Goal: Ask a question

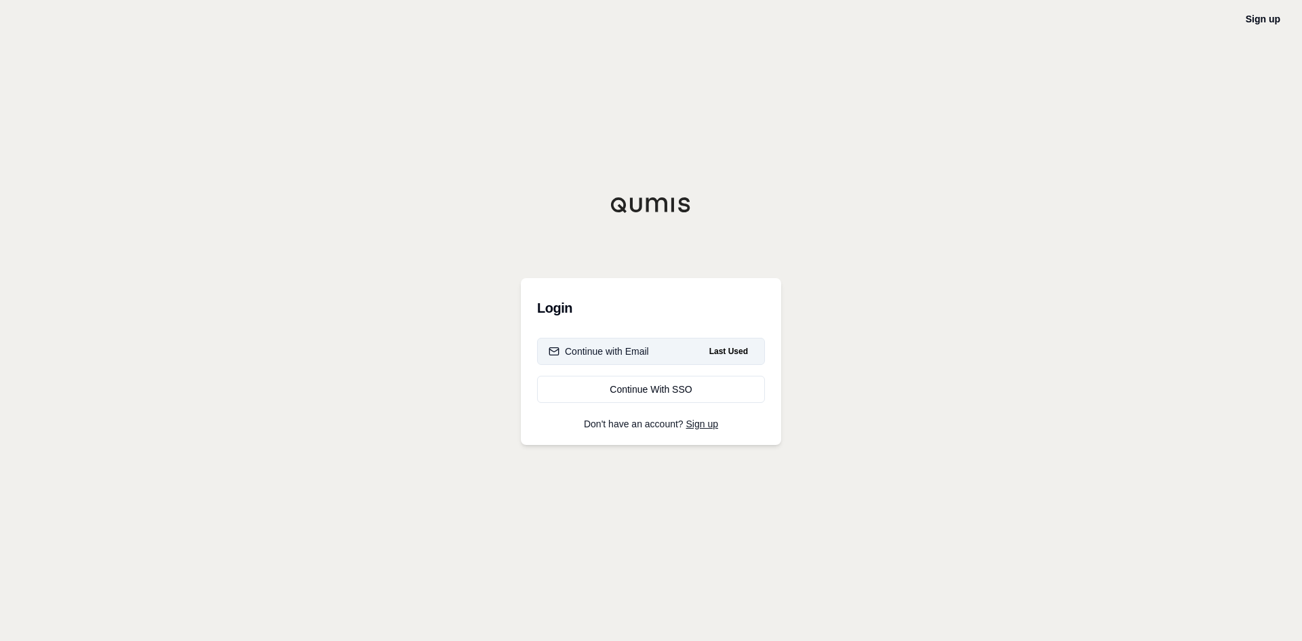
click at [606, 355] on div "Continue with Email" at bounding box center [599, 351] width 100 height 14
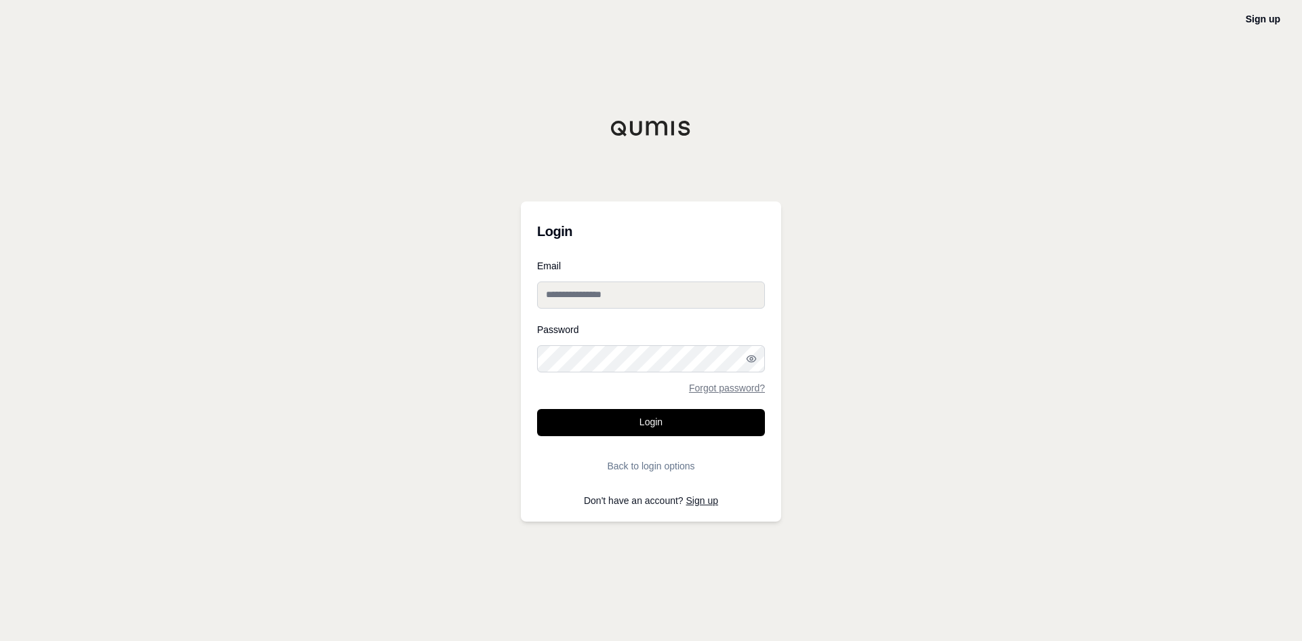
type input "**********"
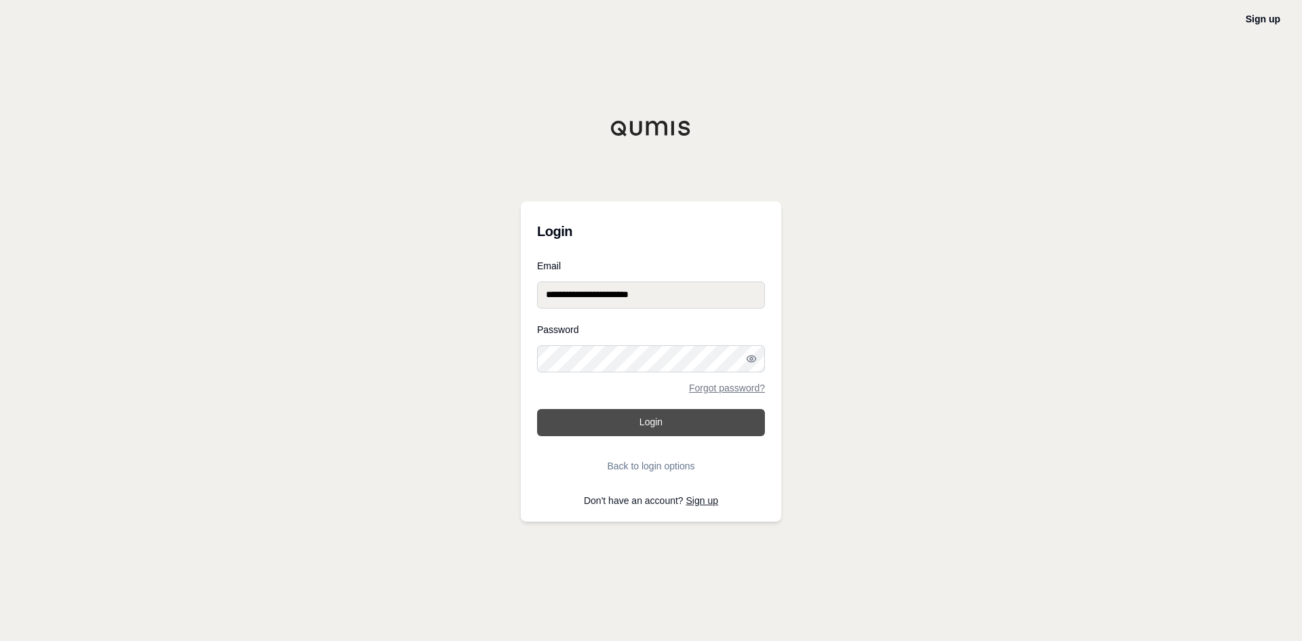
click at [616, 427] on button "Login" at bounding box center [651, 422] width 228 height 27
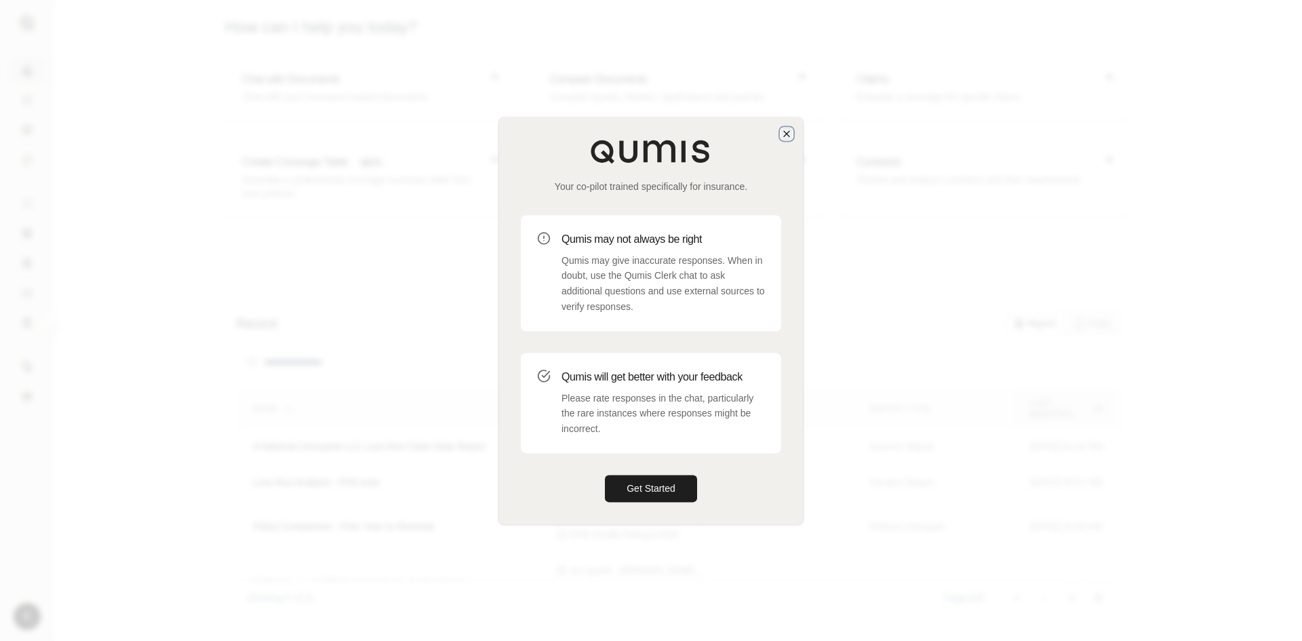
click at [787, 136] on icon "button" at bounding box center [786, 133] width 11 height 11
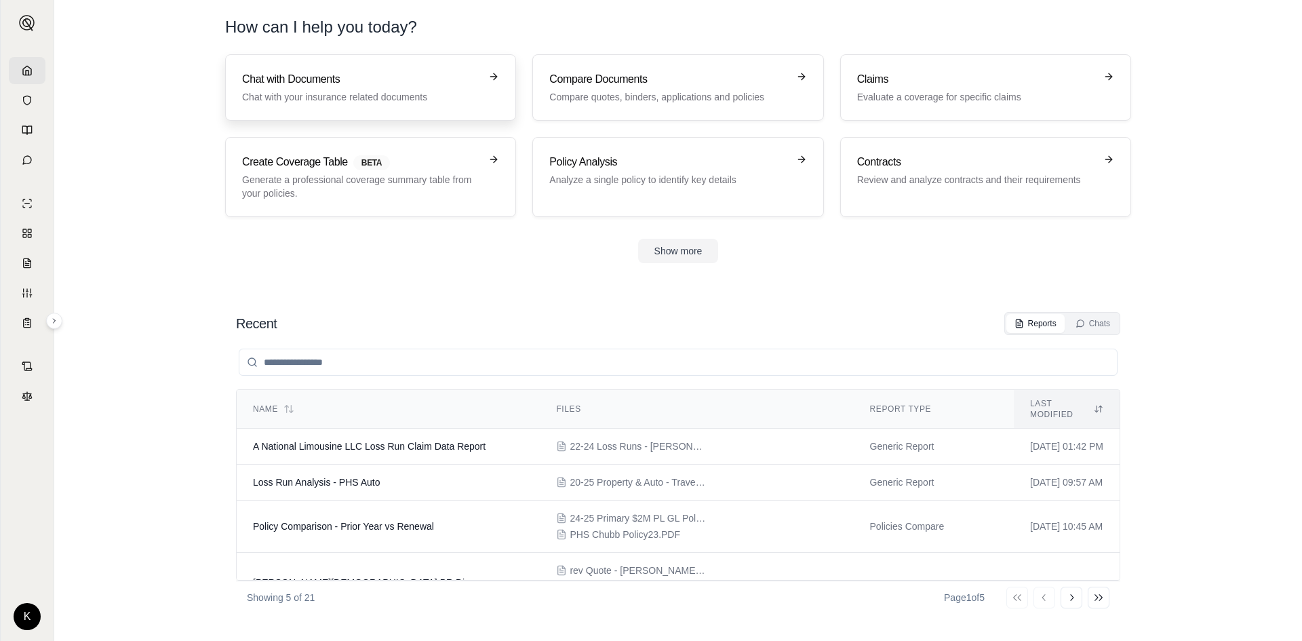
click at [280, 81] on h3 "Chat with Documents" at bounding box center [361, 79] width 238 height 16
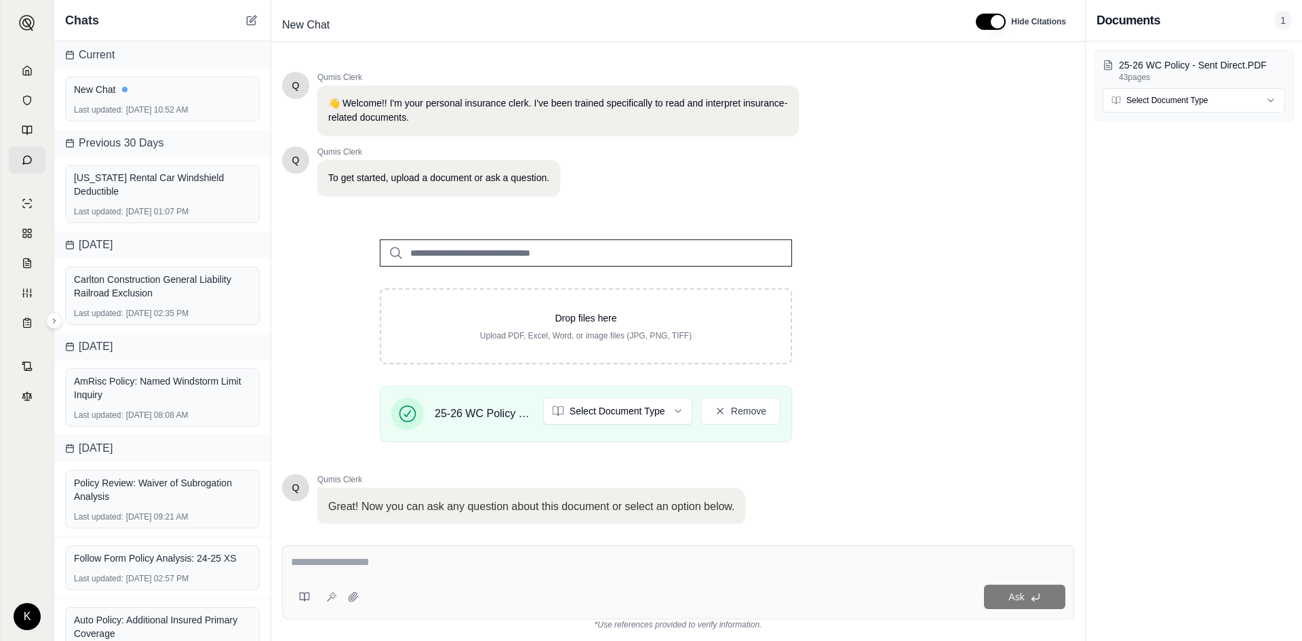
scroll to position [92, 0]
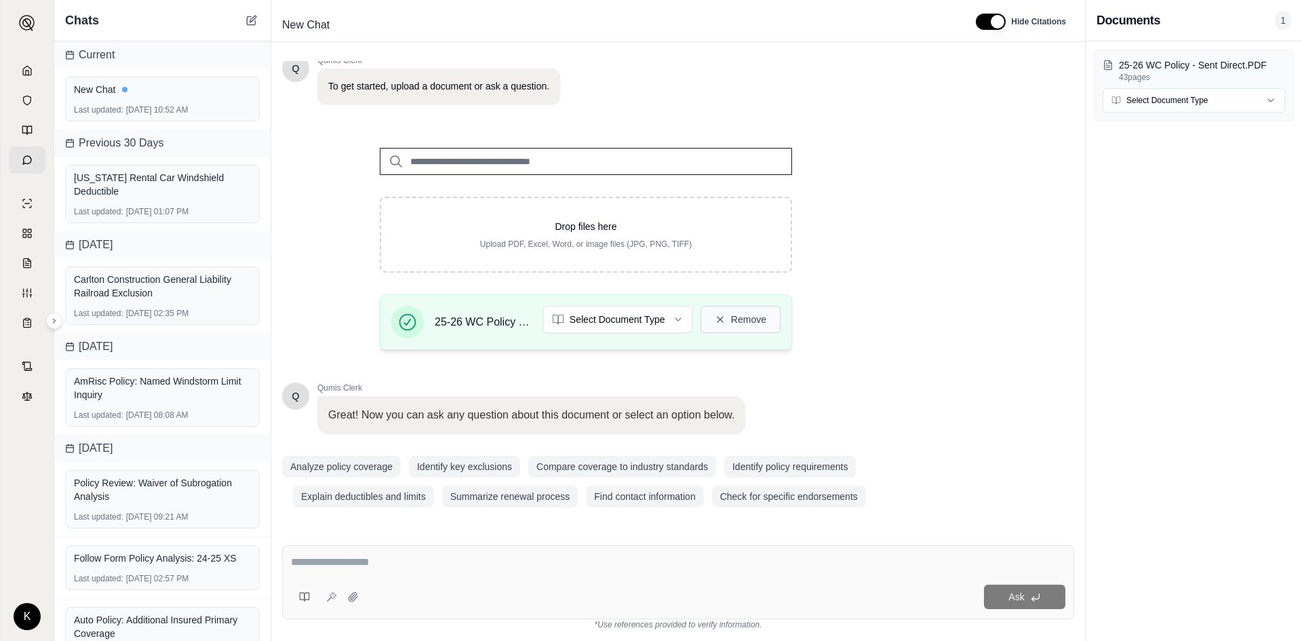
click at [741, 323] on button "Remove" at bounding box center [740, 319] width 80 height 27
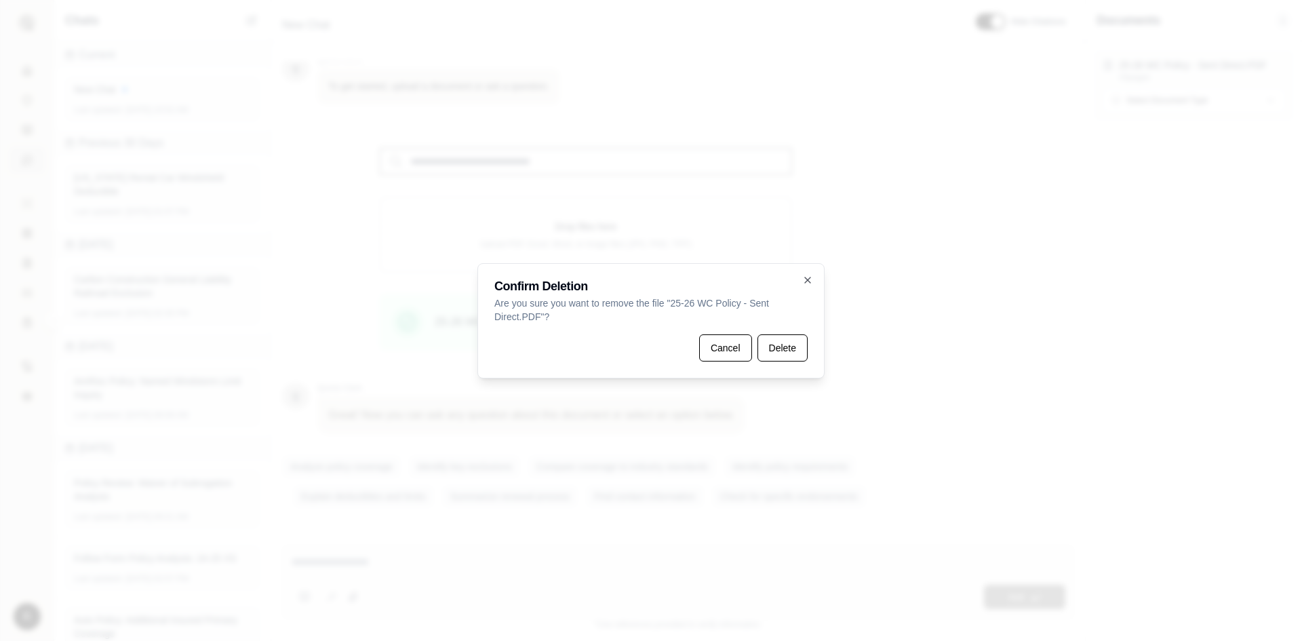
click at [799, 347] on button "Delete" at bounding box center [782, 347] width 50 height 27
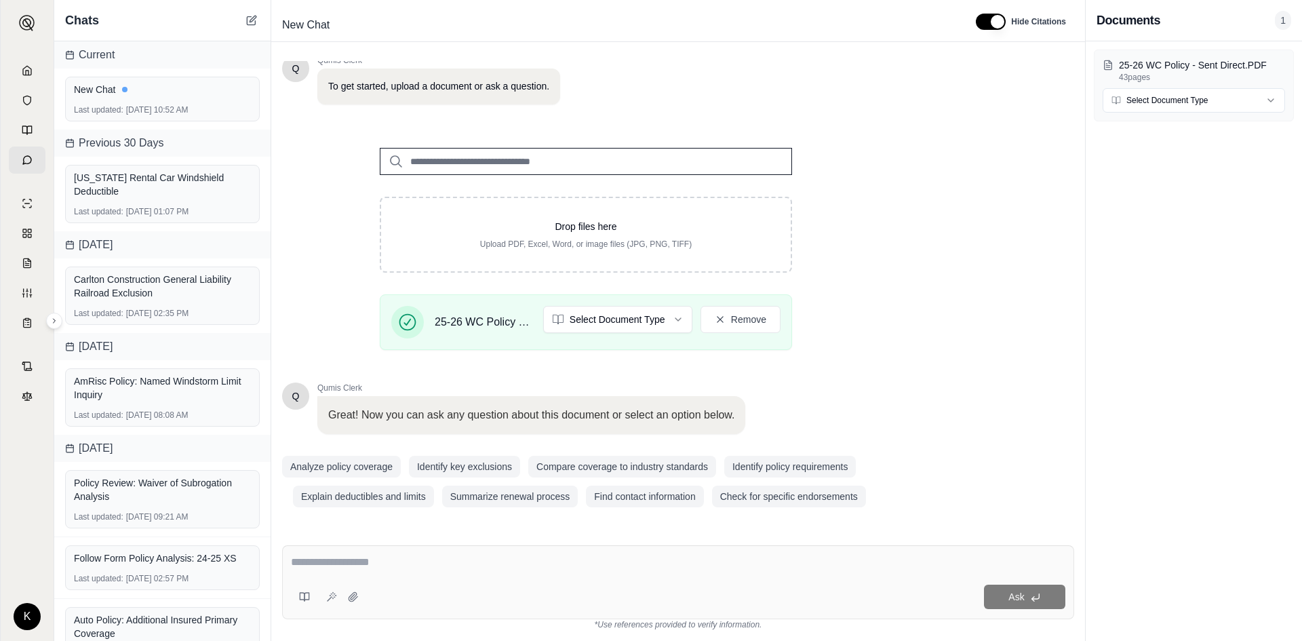
click at [414, 554] on textarea at bounding box center [678, 562] width 774 height 16
type textarea "**********"
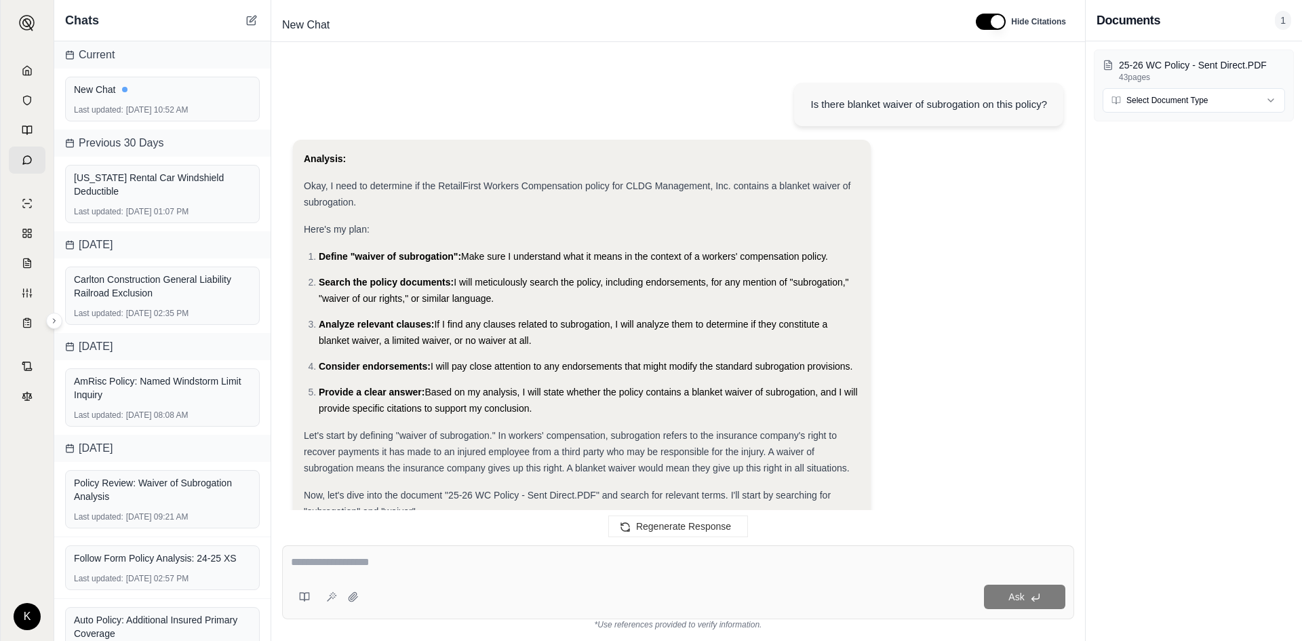
scroll to position [938, 0]
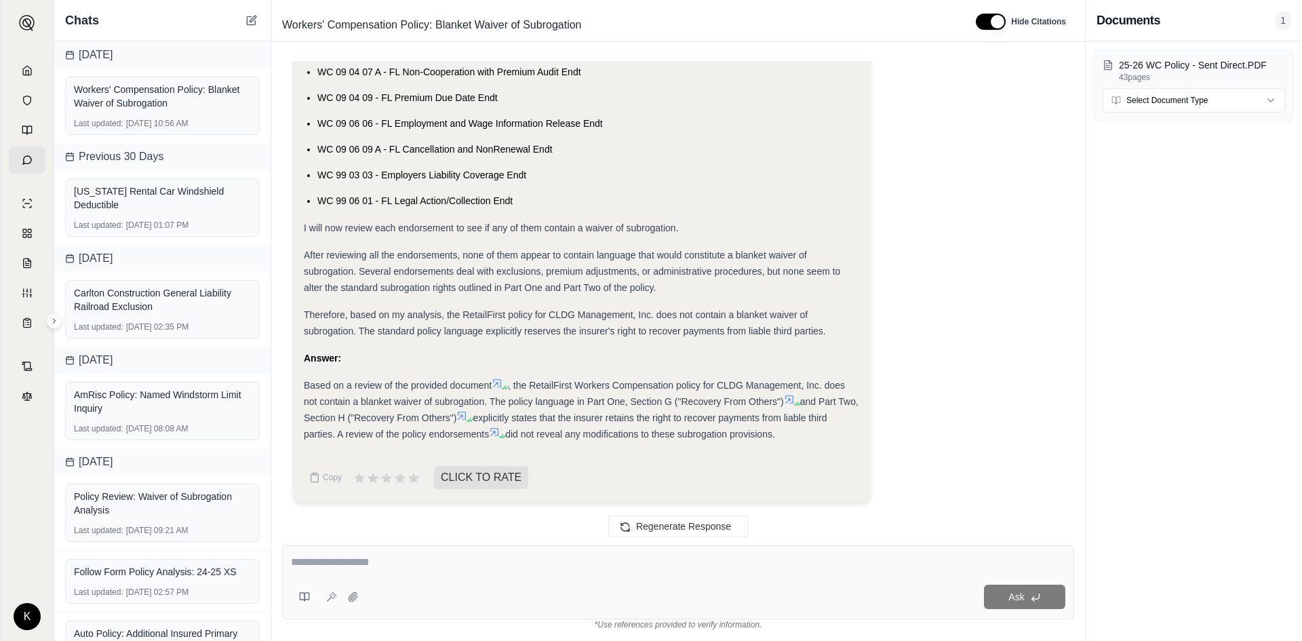
click at [505, 557] on textarea at bounding box center [678, 562] width 774 height 16
type textarea "**********"
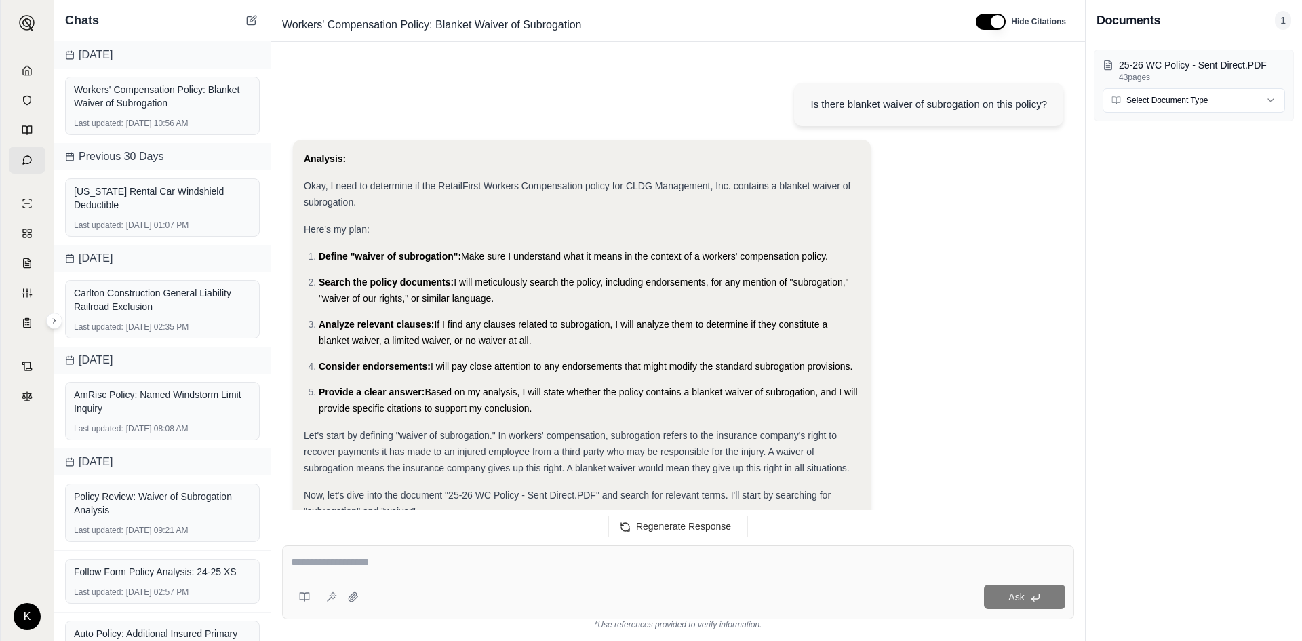
scroll to position [1668, 0]
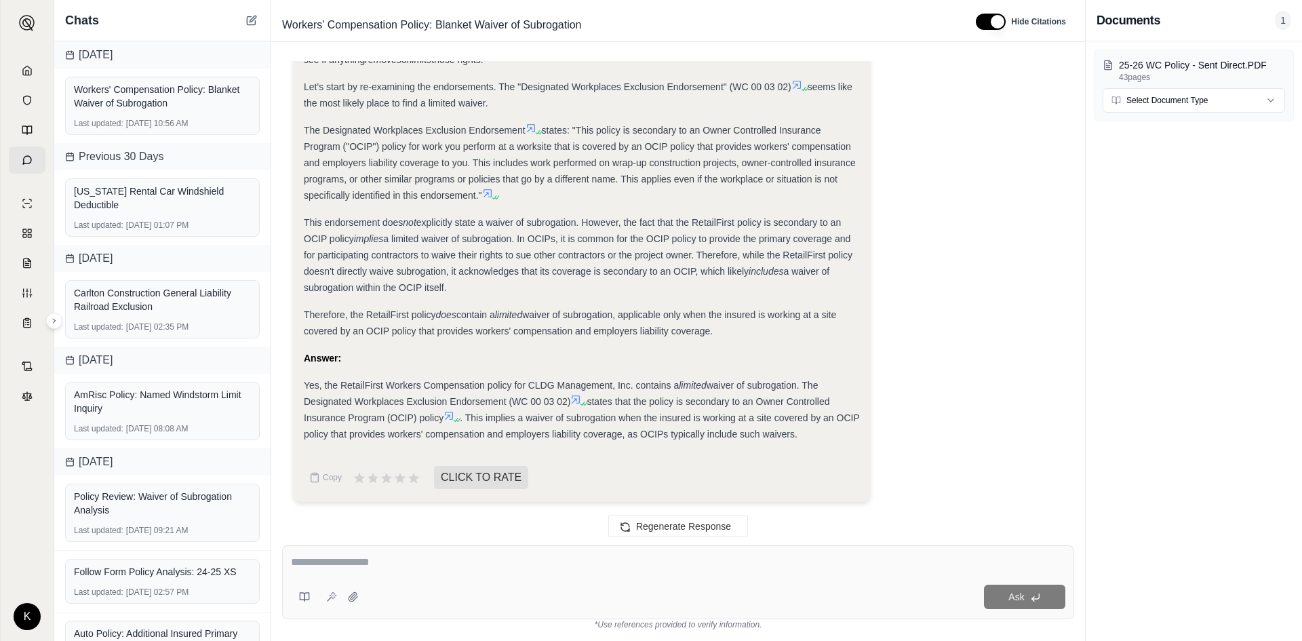
click at [577, 401] on icon at bounding box center [576, 399] width 8 height 8
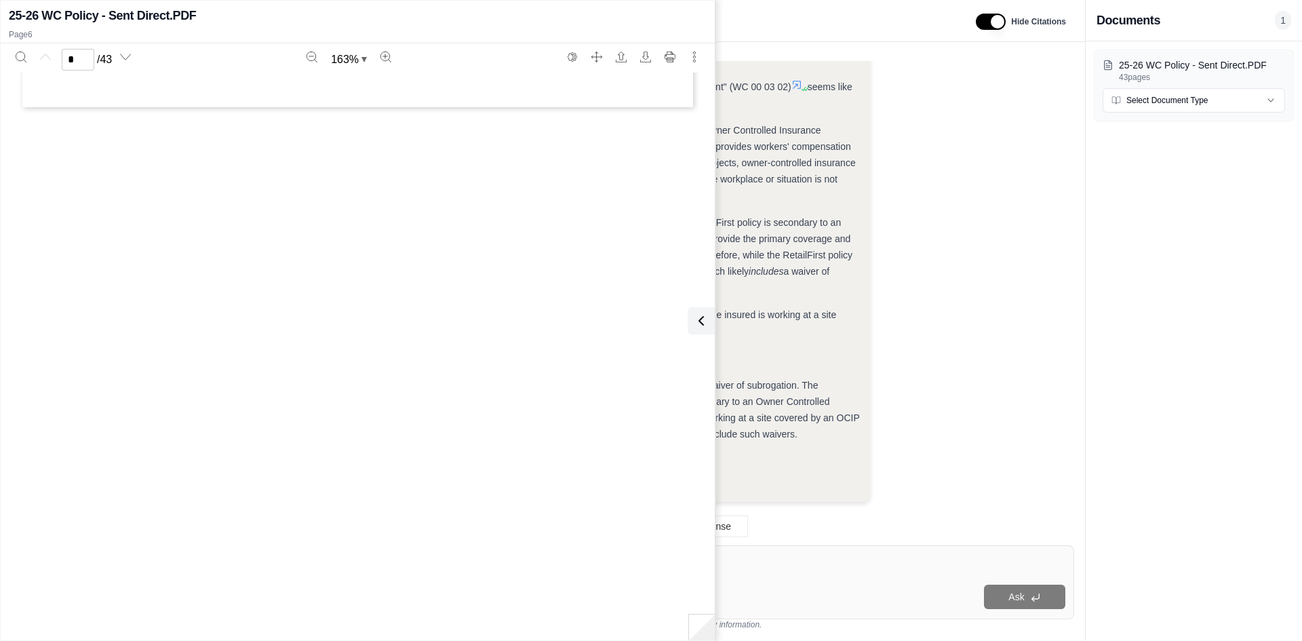
type input "*"
click at [947, 432] on div "Analysis: Okay, the user is asking a similar question to the previous one, but …" at bounding box center [678, 182] width 770 height 662
click at [696, 315] on icon at bounding box center [698, 321] width 16 height 16
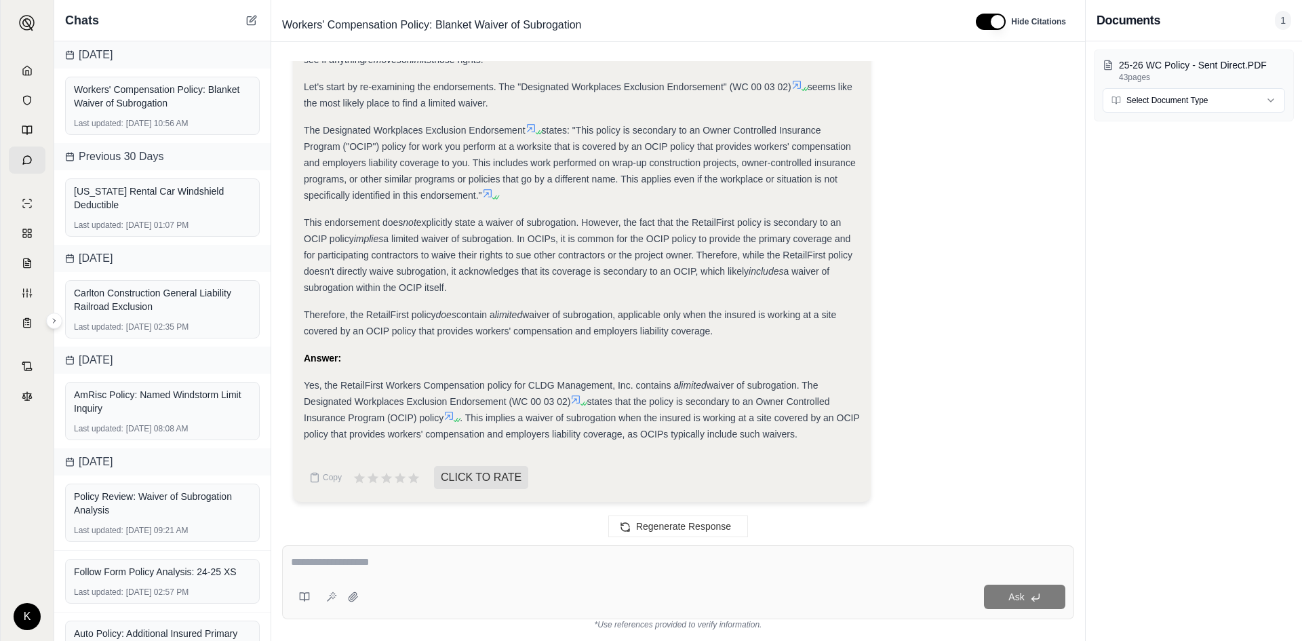
click at [450, 414] on icon at bounding box center [448, 415] width 11 height 11
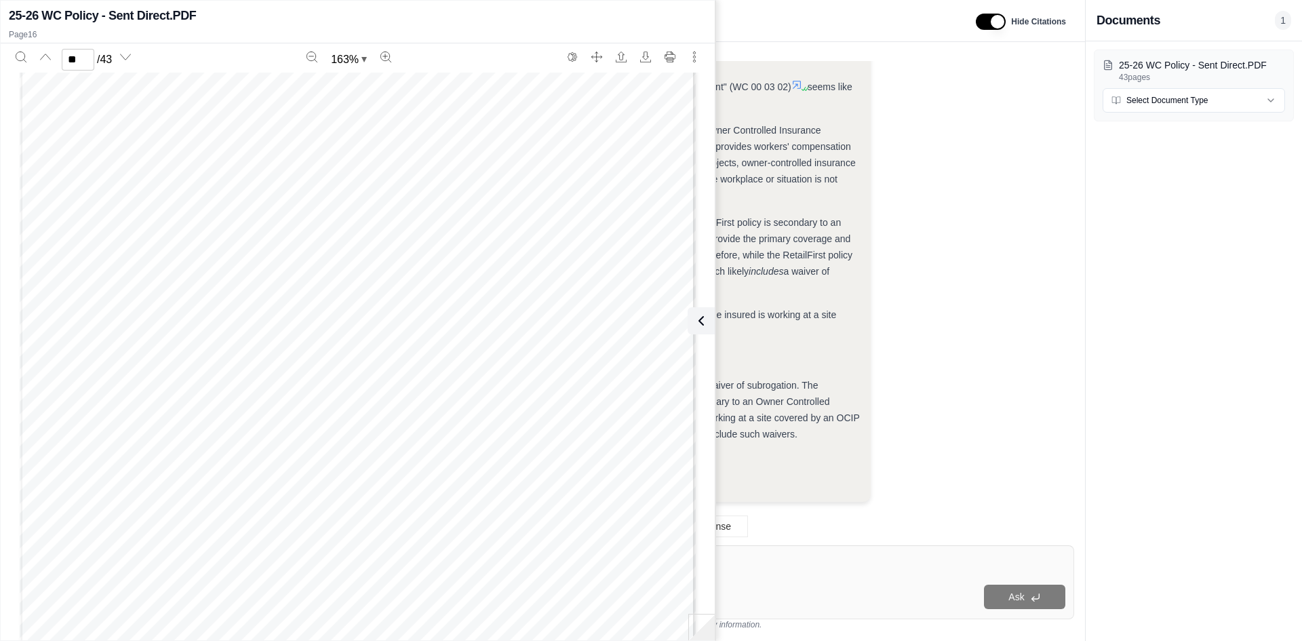
scroll to position [13733, 0]
type input "**"
